Goal: Task Accomplishment & Management: Manage account settings

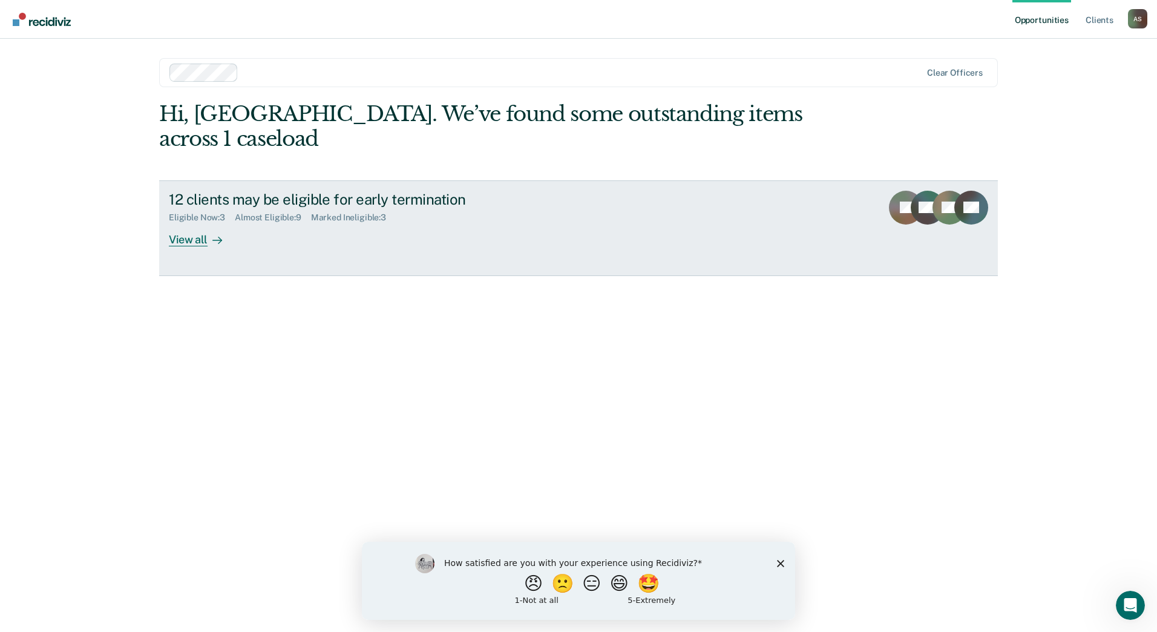
click at [206, 223] on div "View all" at bounding box center [203, 235] width 68 height 24
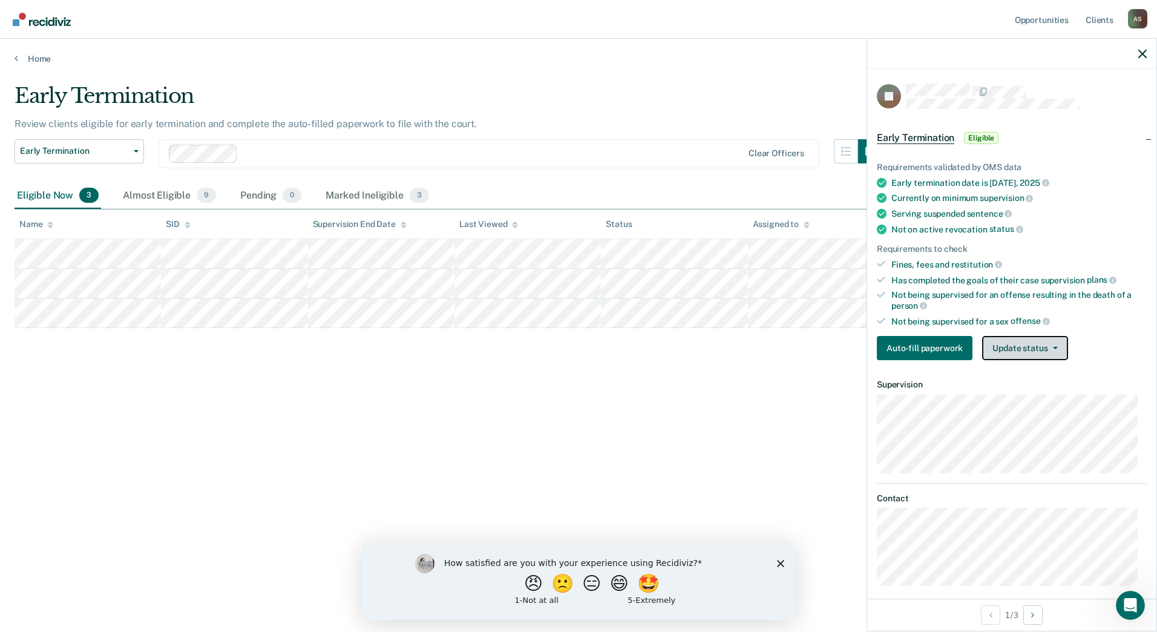
click at [1018, 339] on button "Update status" at bounding box center [1024, 348] width 85 height 24
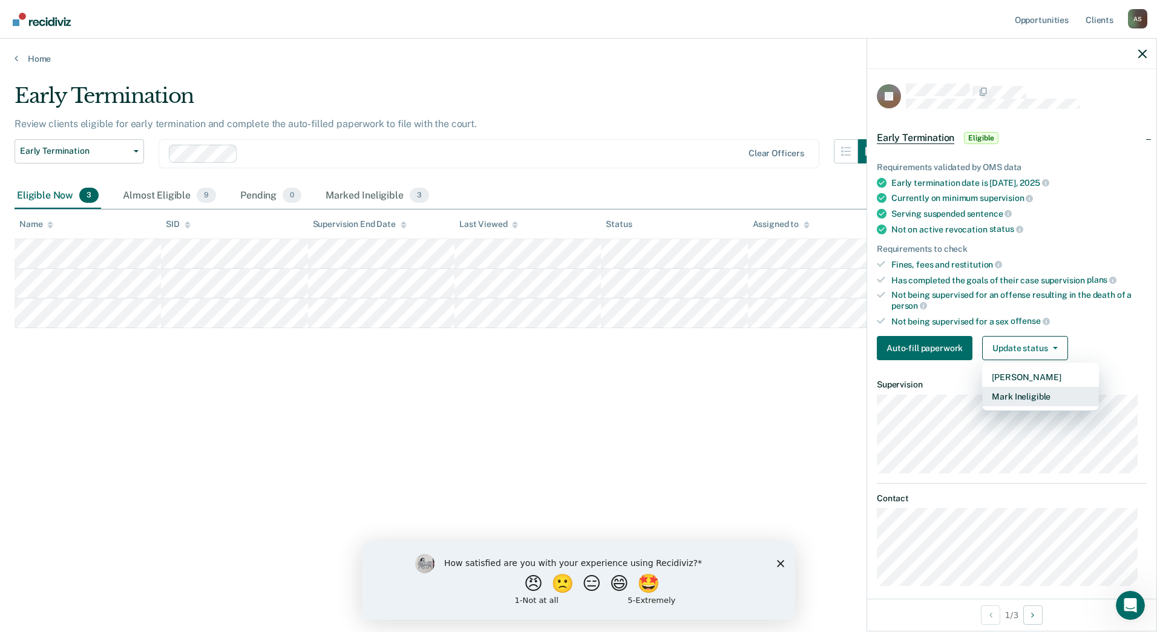
click at [1021, 395] on button "Mark Ineligible" at bounding box center [1040, 396] width 117 height 19
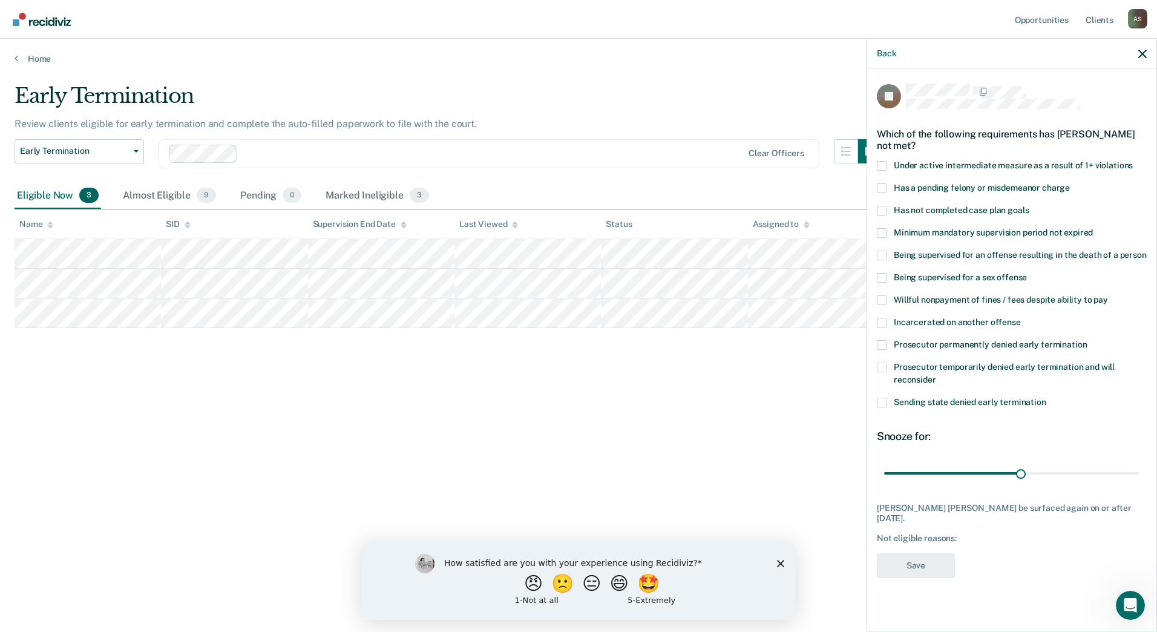
click at [946, 202] on div "Has a pending felony or misdemeanor charge" at bounding box center [1012, 194] width 270 height 22
click at [941, 211] on span "Has not completed case plan goals" at bounding box center [961, 210] width 135 height 10
click at [1029, 206] on input "Has not completed case plan goals" at bounding box center [1029, 206] width 0 height 0
click at [1121, 470] on input "range" at bounding box center [1011, 472] width 255 height 21
click at [1141, 471] on div "52 days" at bounding box center [1012, 472] width 270 height 21
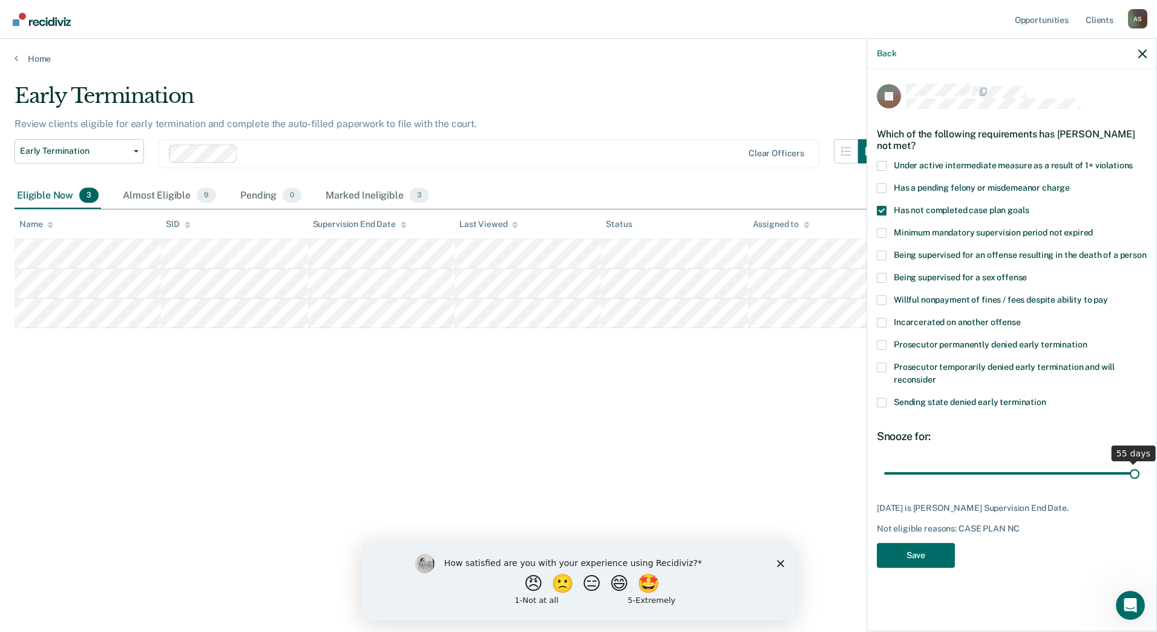
drag, startPoint x: 1129, startPoint y: 473, endPoint x: 1142, endPoint y: 468, distance: 14.5
type input "55"
click at [1139, 468] on input "range" at bounding box center [1011, 472] width 255 height 21
click at [917, 552] on button "Save" at bounding box center [916, 555] width 78 height 25
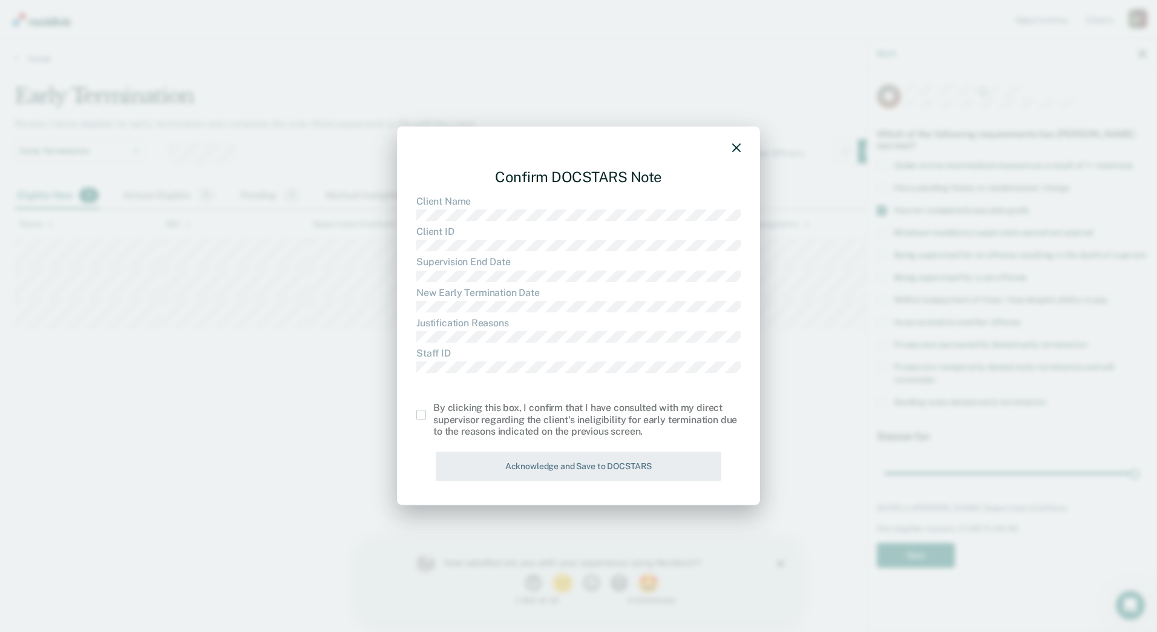
click at [420, 415] on span at bounding box center [421, 415] width 10 height 10
click at [433, 410] on input "checkbox" at bounding box center [433, 410] width 0 height 0
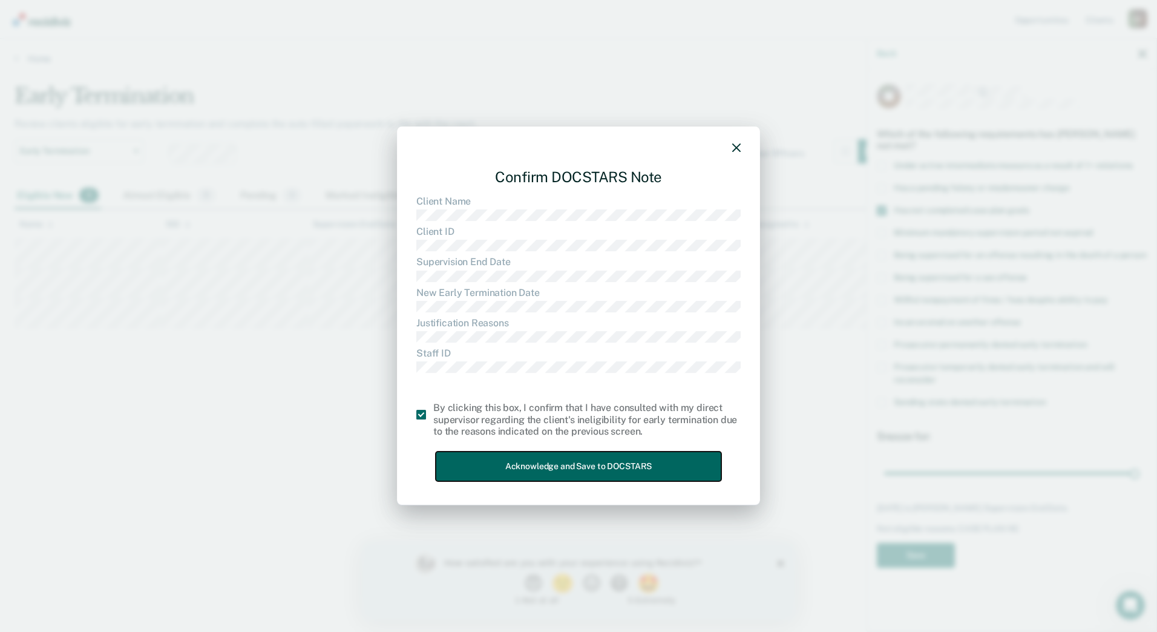
click at [457, 452] on button "Acknowledge and Save to DOCSTARS" at bounding box center [579, 466] width 286 height 30
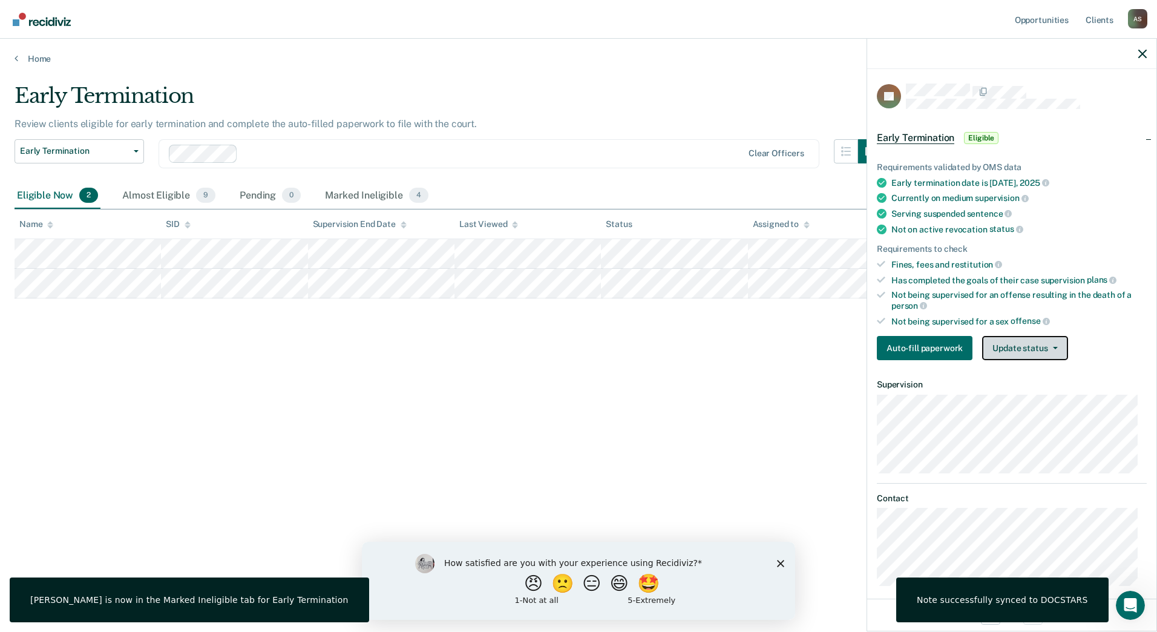
click at [998, 352] on button "Update status" at bounding box center [1024, 348] width 85 height 24
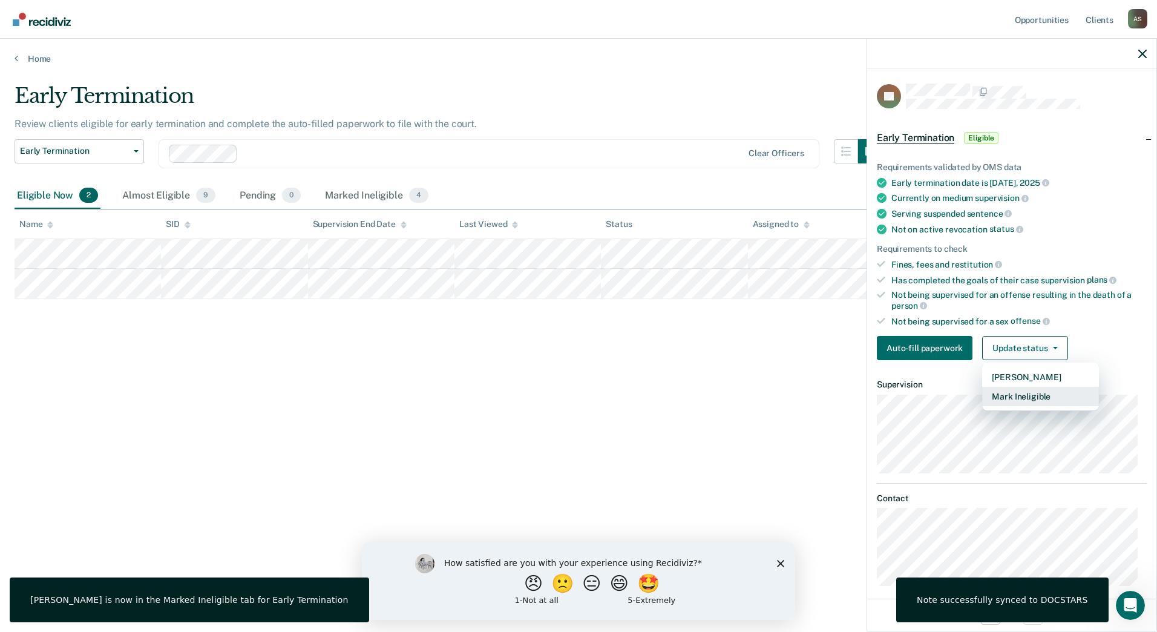
click at [1017, 399] on button "Mark Ineligible" at bounding box center [1040, 396] width 117 height 19
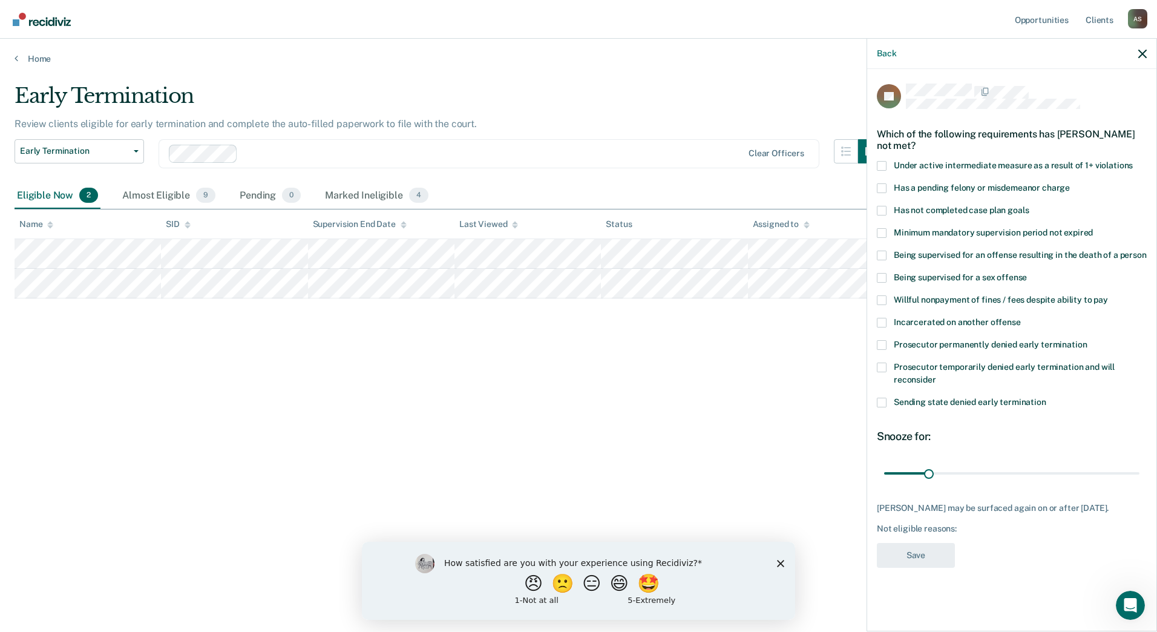
click at [962, 206] on span "Has not completed case plan goals" at bounding box center [961, 210] width 135 height 10
click at [1029, 206] on input "Has not completed case plan goals" at bounding box center [1029, 206] width 0 height 0
click at [1036, 472] on input "range" at bounding box center [1011, 472] width 255 height 21
drag, startPoint x: 1036, startPoint y: 472, endPoint x: 970, endPoint y: 468, distance: 66.1
type input "60"
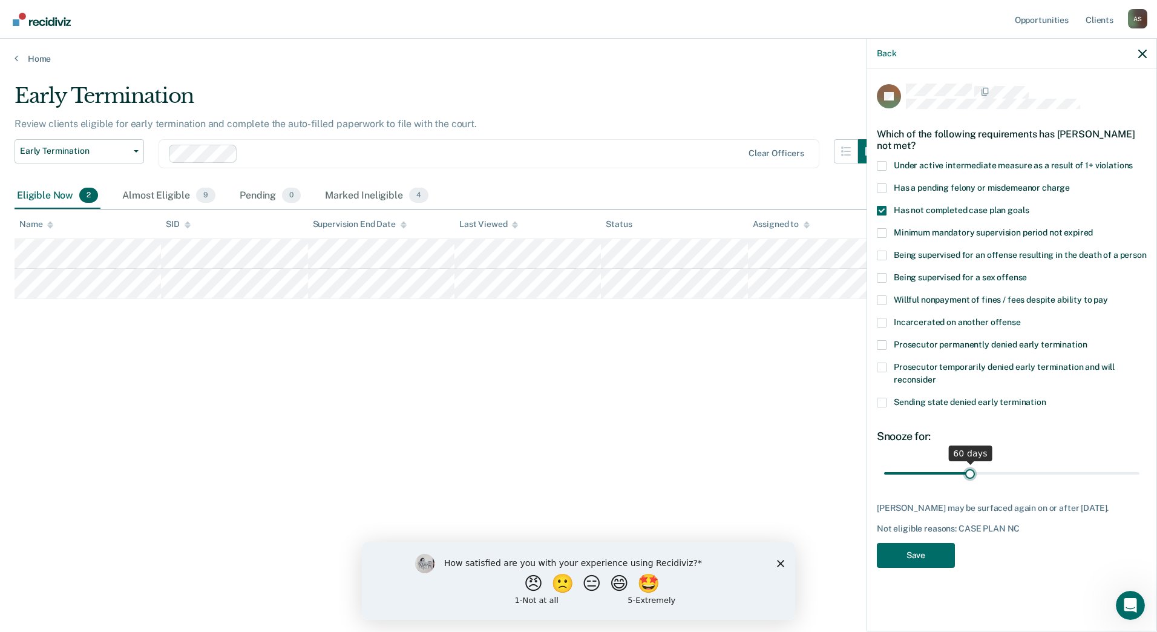
click at [970, 468] on input "range" at bounding box center [1011, 472] width 255 height 21
click at [889, 555] on button "Save" at bounding box center [916, 555] width 78 height 25
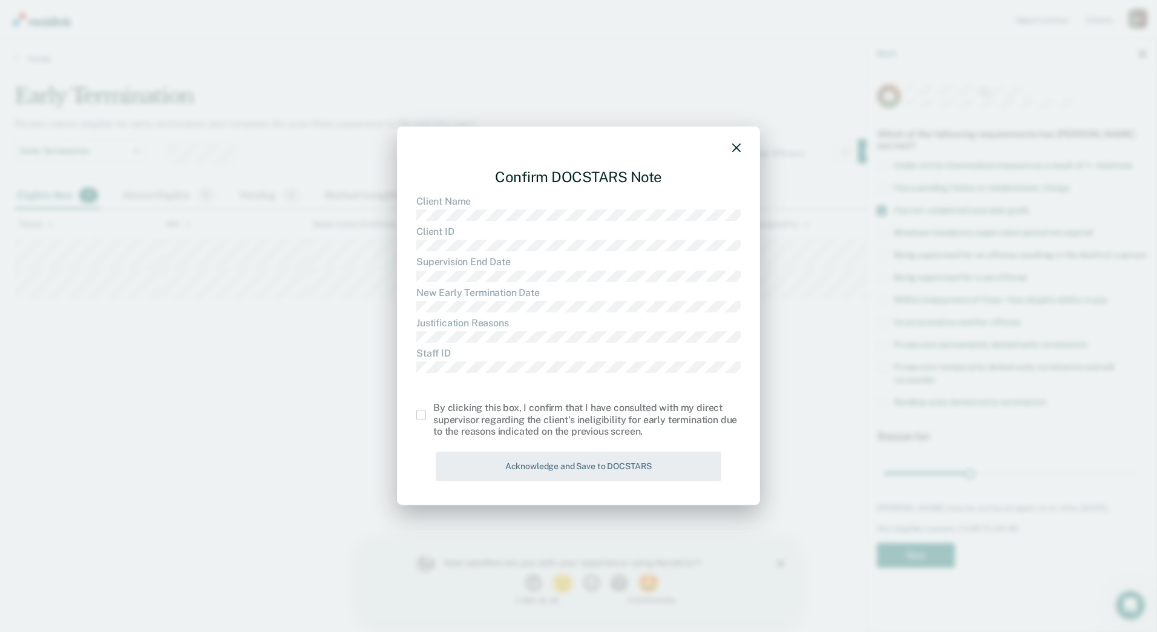
drag, startPoint x: 413, startPoint y: 410, endPoint x: 428, endPoint y: 420, distance: 18.3
click at [415, 410] on div "Confirm DOCSTARS Note Client Name Client ID Supervision End Date New Early Term…" at bounding box center [578, 315] width 363 height 379
click at [428, 421] on div "By clicking this box, I confirm that I have consulted with my direct supervisor…" at bounding box center [578, 419] width 324 height 35
drag, startPoint x: 419, startPoint y: 413, endPoint x: 435, endPoint y: 426, distance: 20.7
click at [418, 413] on span at bounding box center [421, 415] width 10 height 10
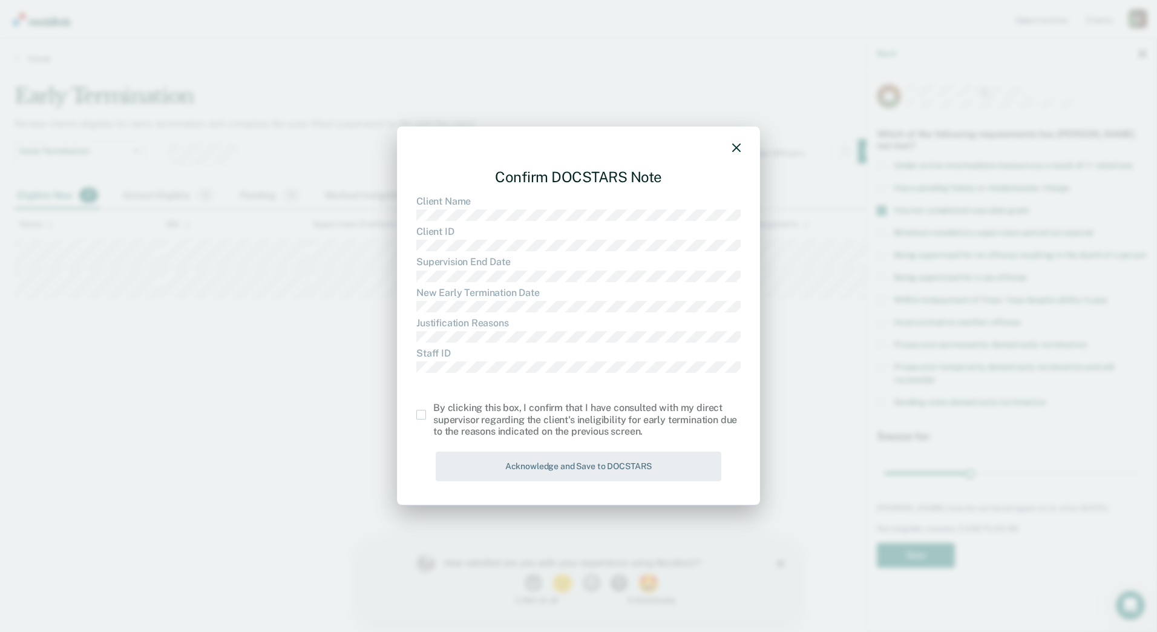
click at [433, 410] on input "checkbox" at bounding box center [433, 410] width 0 height 0
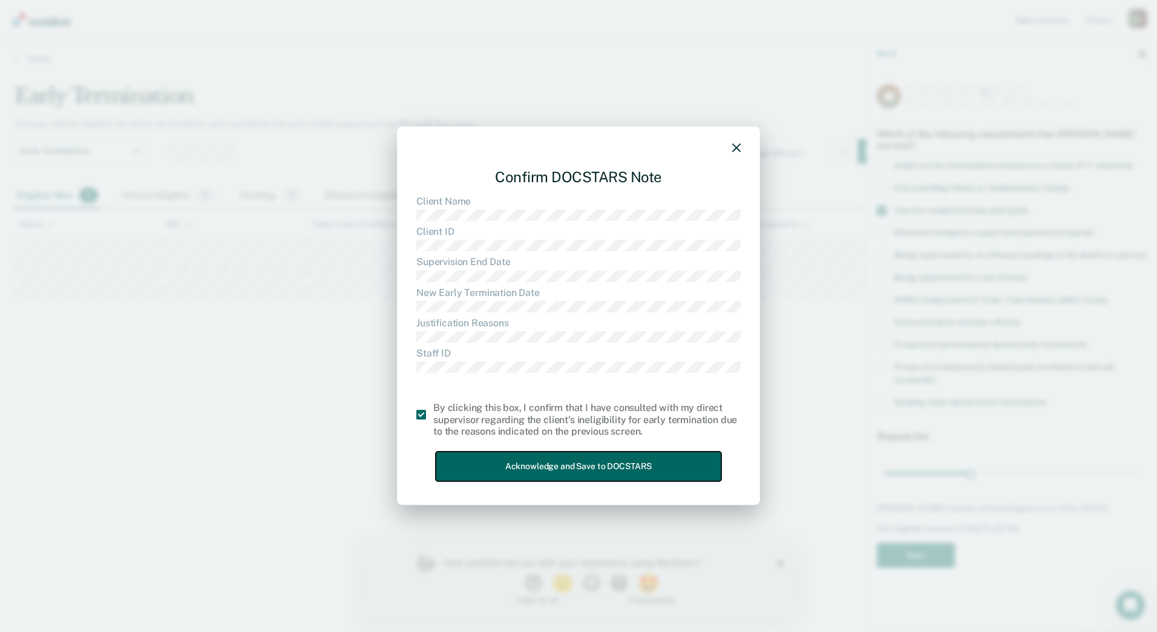
click at [477, 458] on button "Acknowledge and Save to DOCSTARS" at bounding box center [579, 466] width 286 height 30
